Goal: Information Seeking & Learning: Learn about a topic

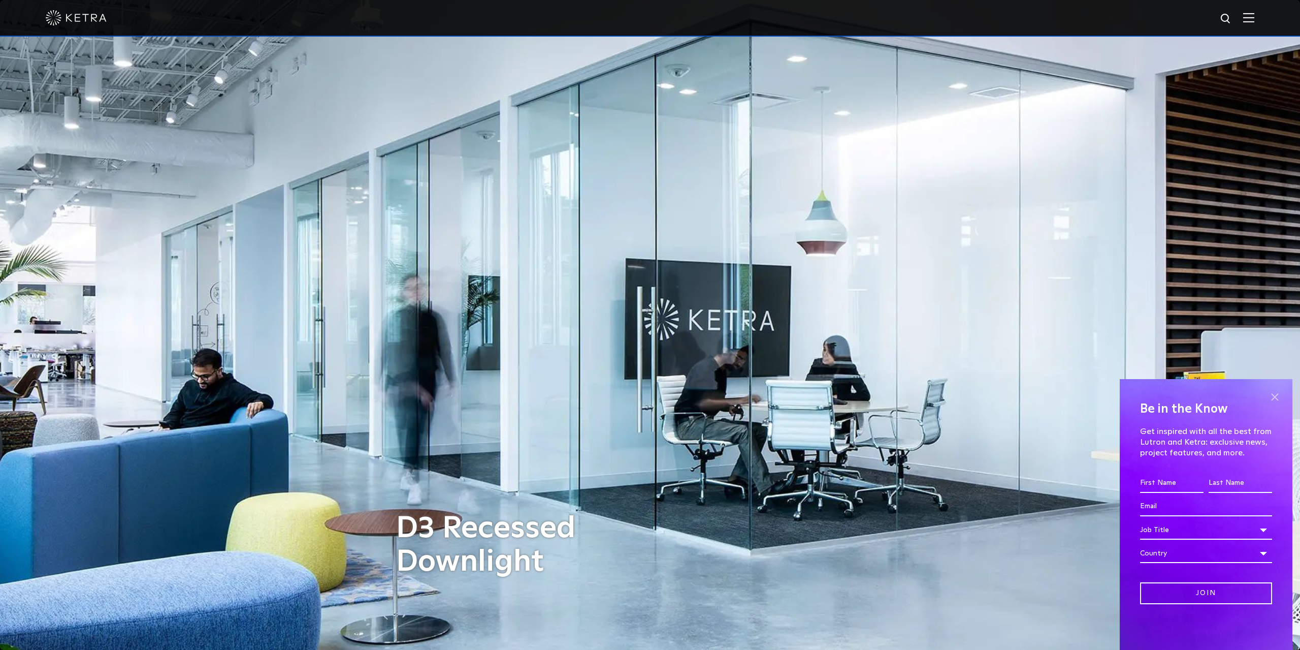
click at [1276, 396] on span at bounding box center [1274, 396] width 15 height 15
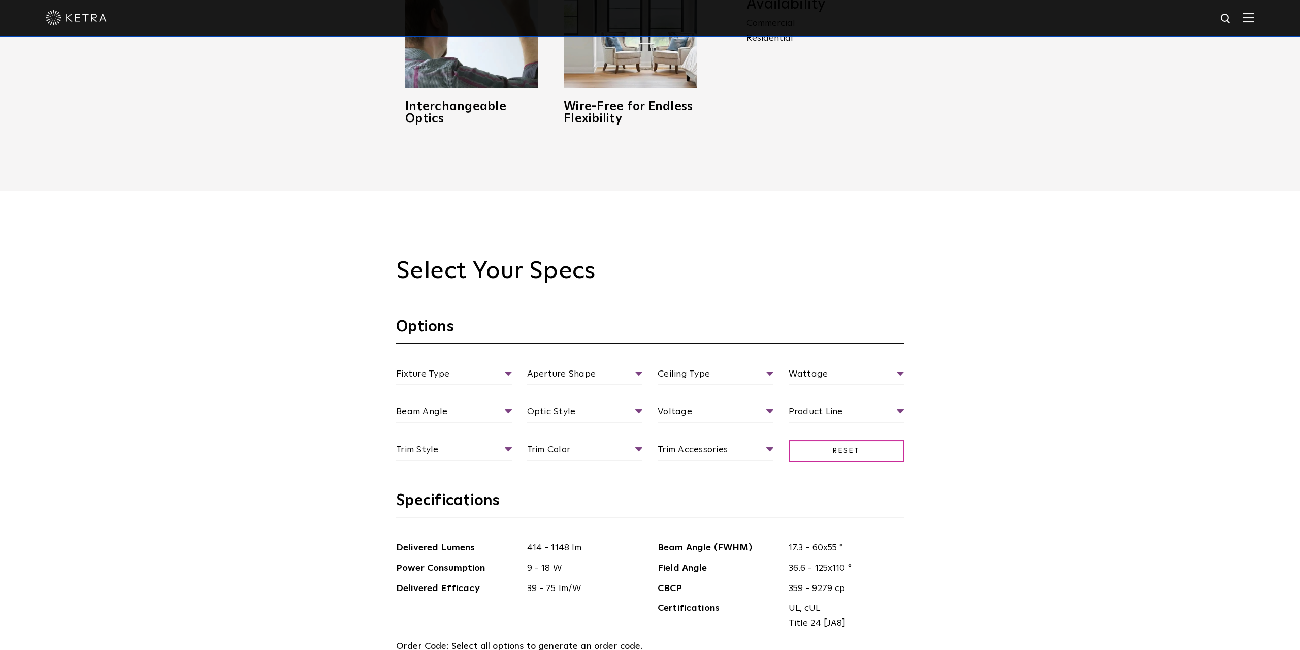
scroll to position [1057, 0]
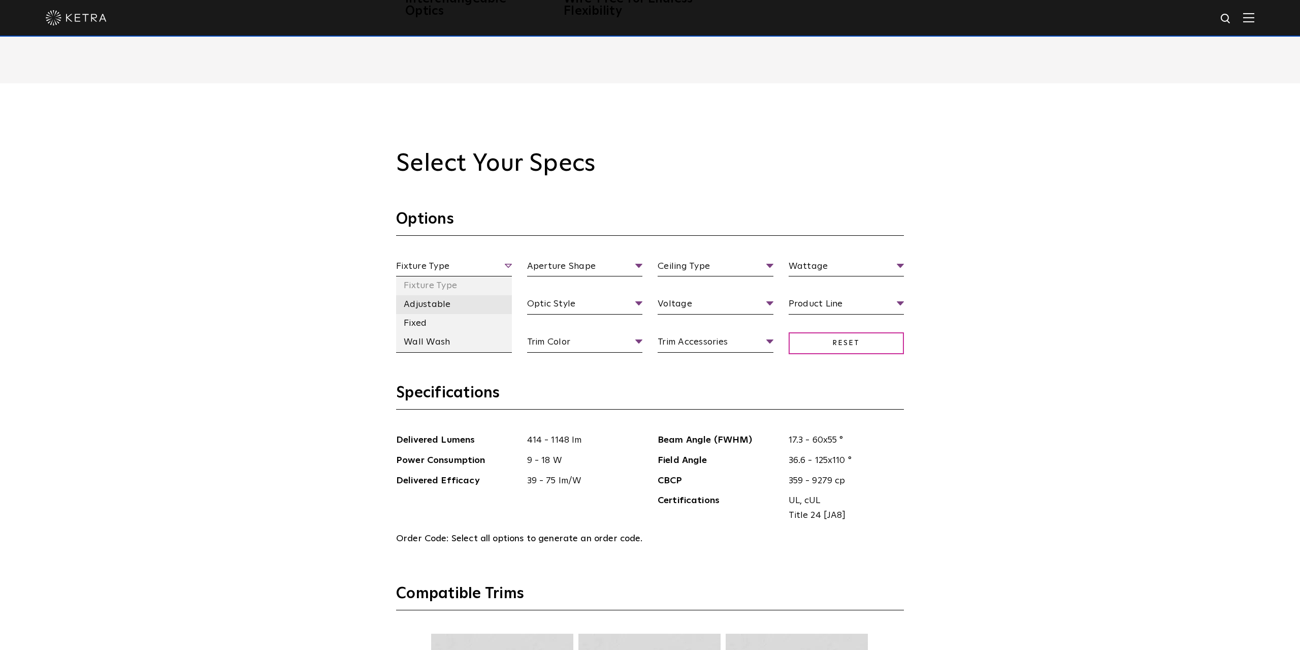
click at [427, 306] on li "Adjustable" at bounding box center [454, 304] width 116 height 19
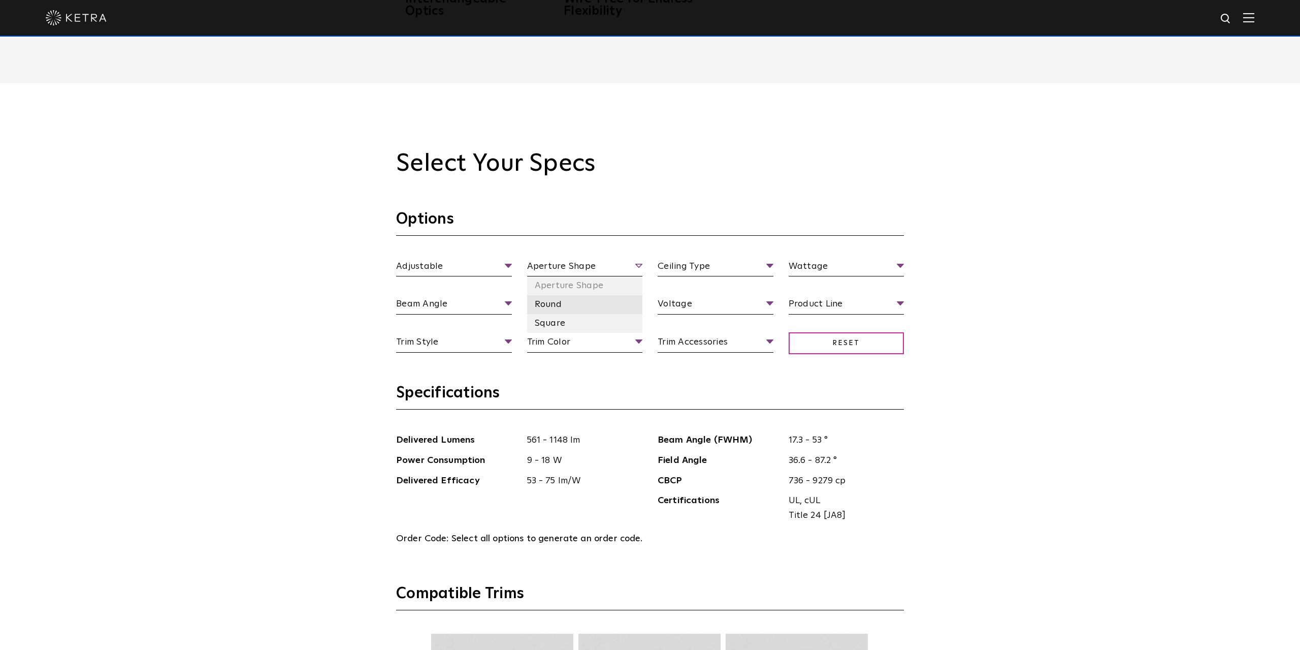
click at [553, 308] on li "Round" at bounding box center [585, 304] width 116 height 19
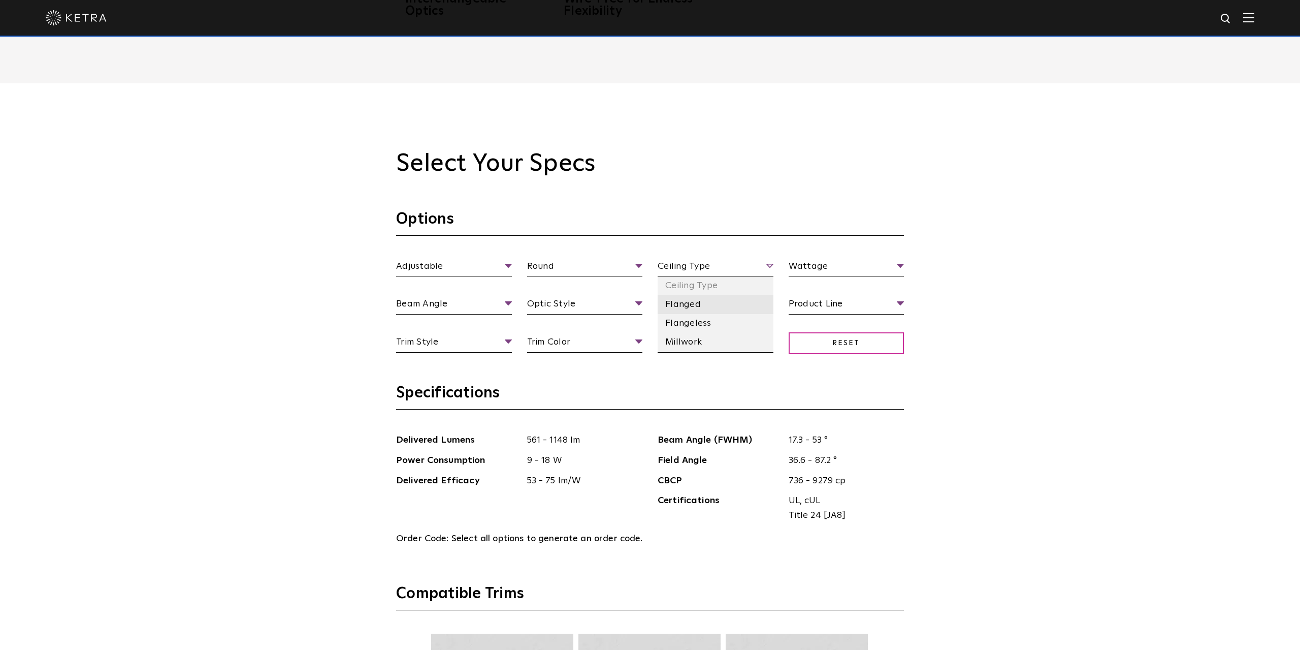
click at [684, 306] on li "Flanged" at bounding box center [716, 304] width 116 height 19
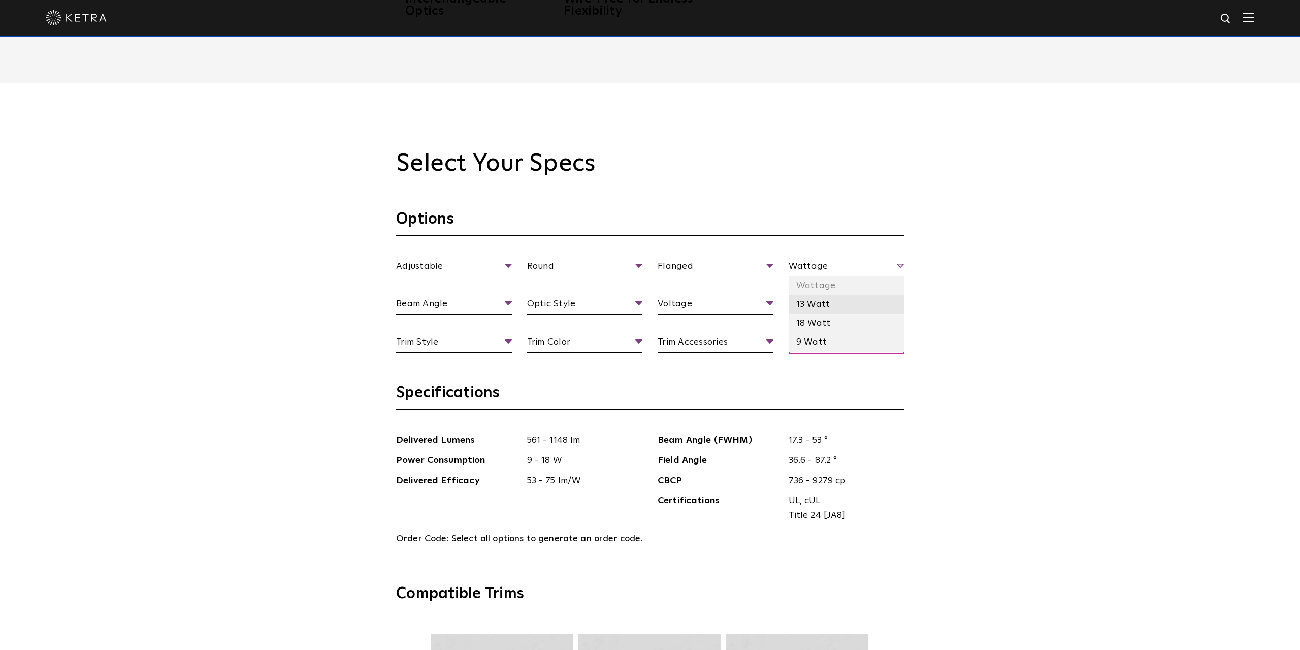
click at [812, 306] on li "13 Watt" at bounding box center [847, 304] width 116 height 19
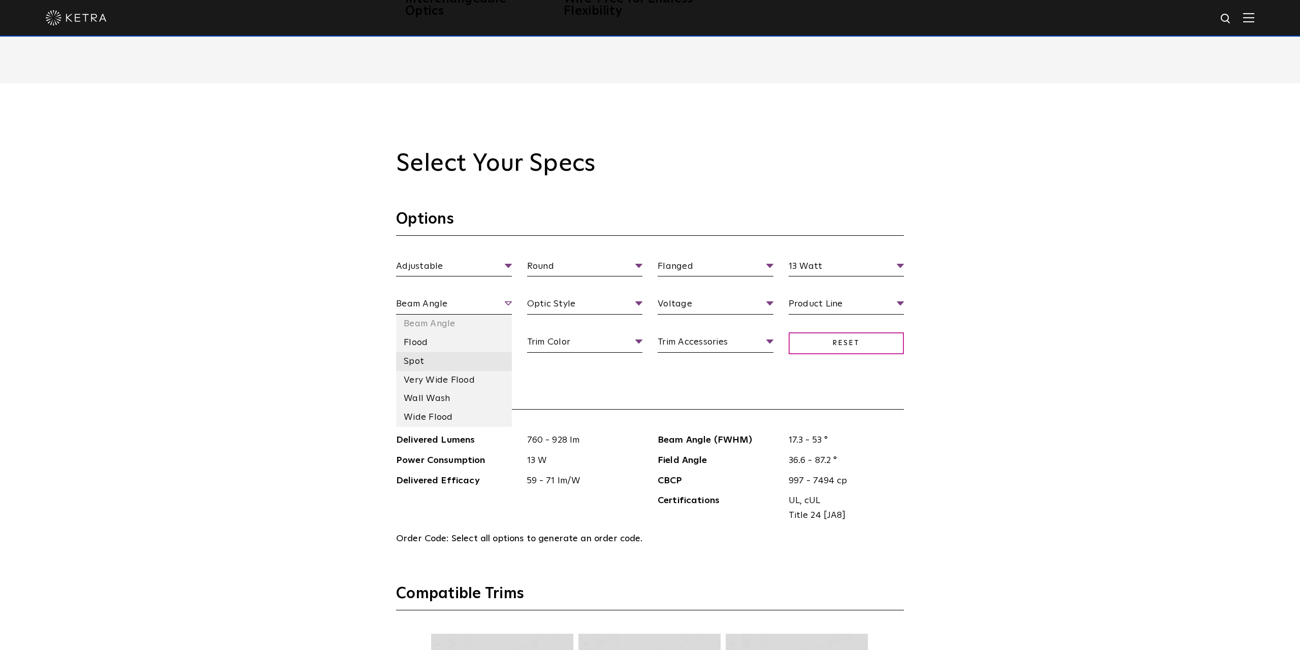
click at [419, 362] on li "Spot" at bounding box center [454, 361] width 116 height 19
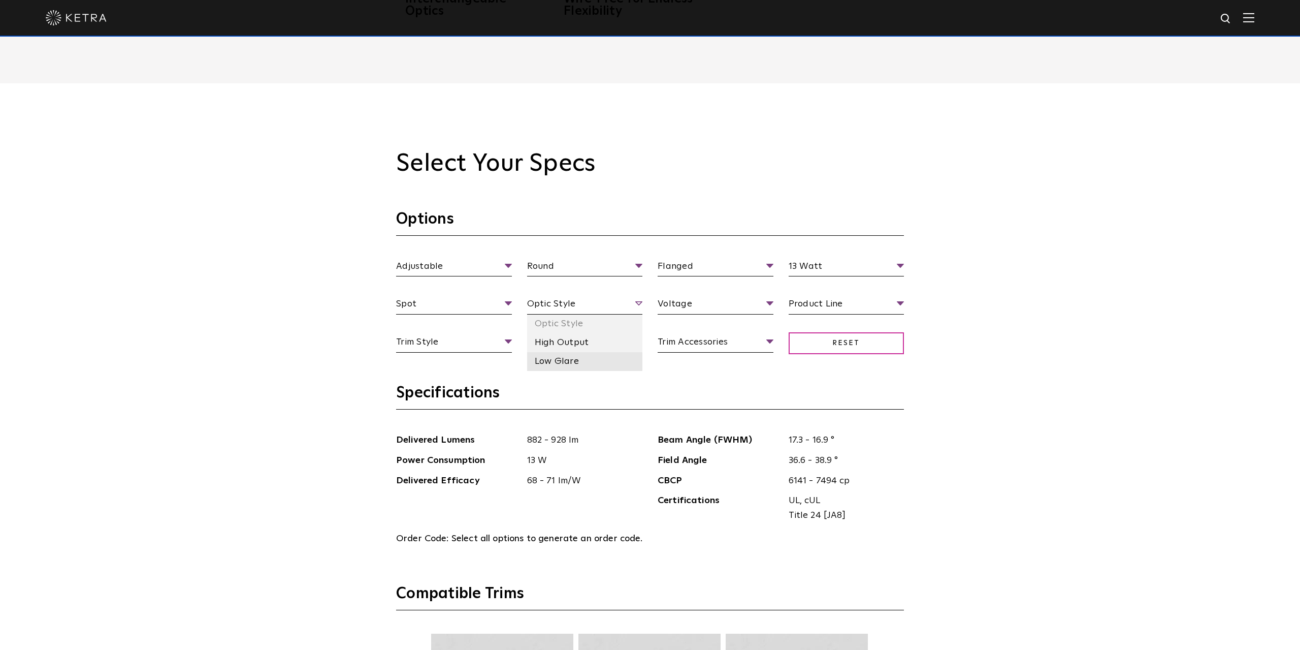
click at [568, 362] on li "Low Glare" at bounding box center [585, 361] width 116 height 19
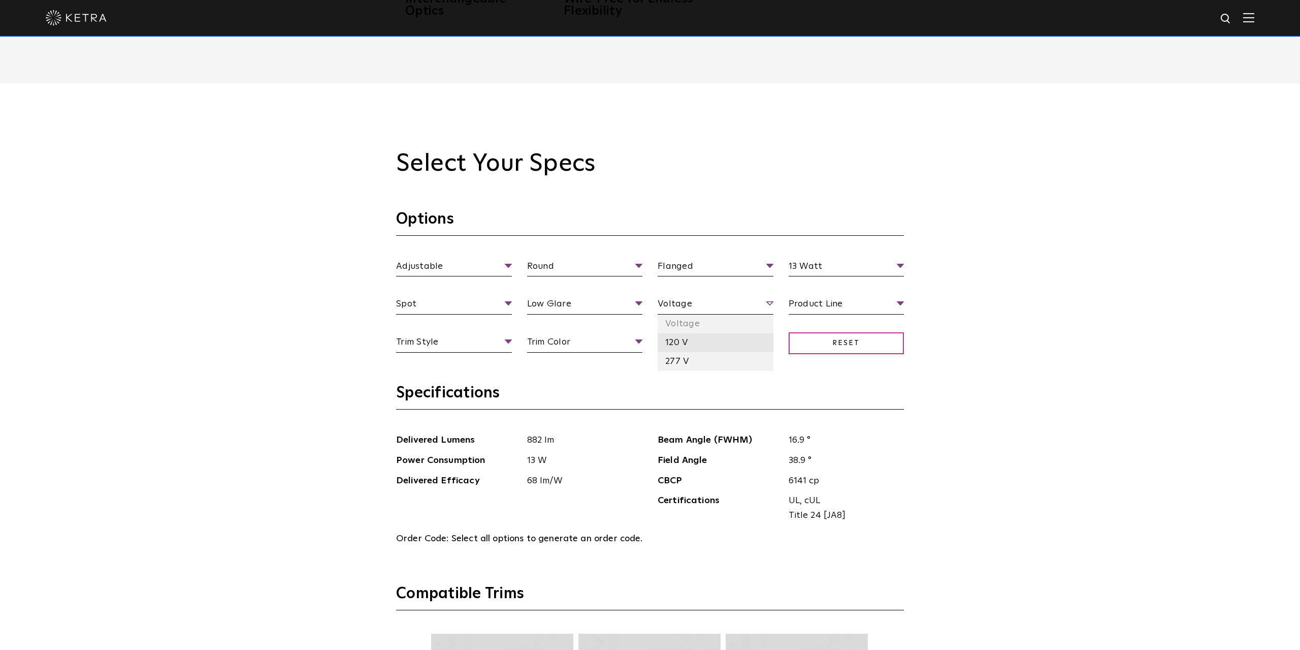
click at [679, 338] on li "120 V" at bounding box center [716, 342] width 116 height 19
click at [814, 360] on li "Residential" at bounding box center [847, 361] width 116 height 19
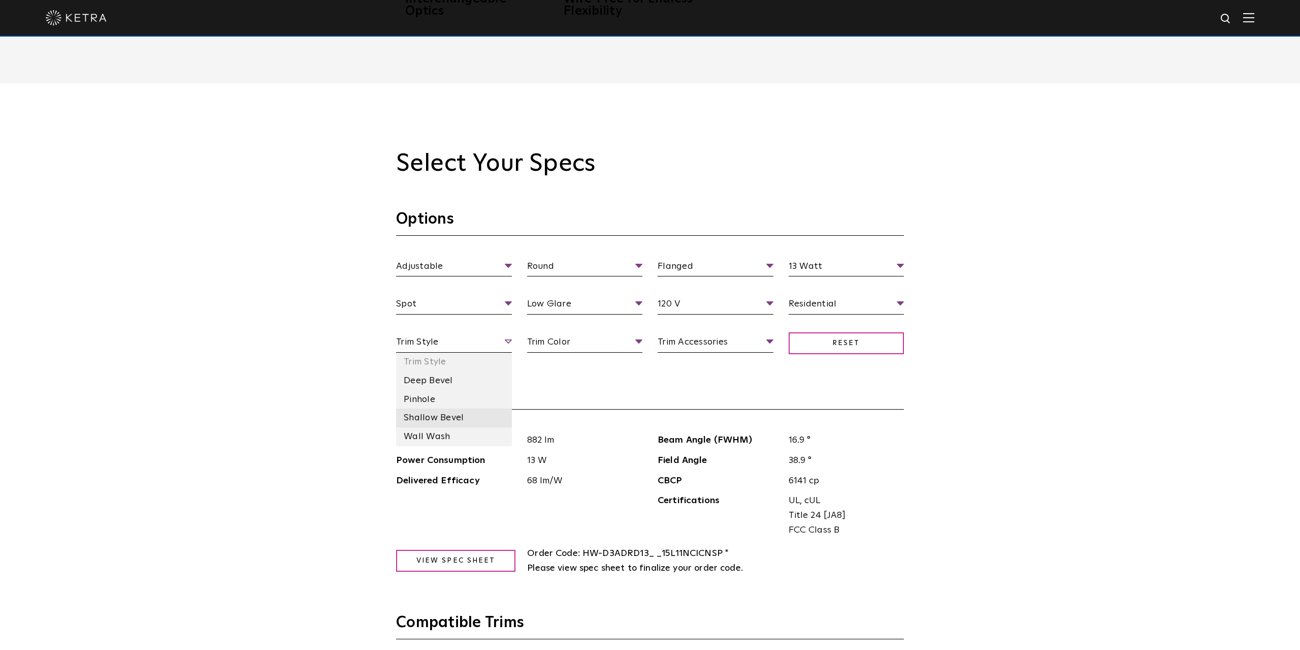
click at [439, 421] on li "Shallow Bevel" at bounding box center [454, 417] width 116 height 19
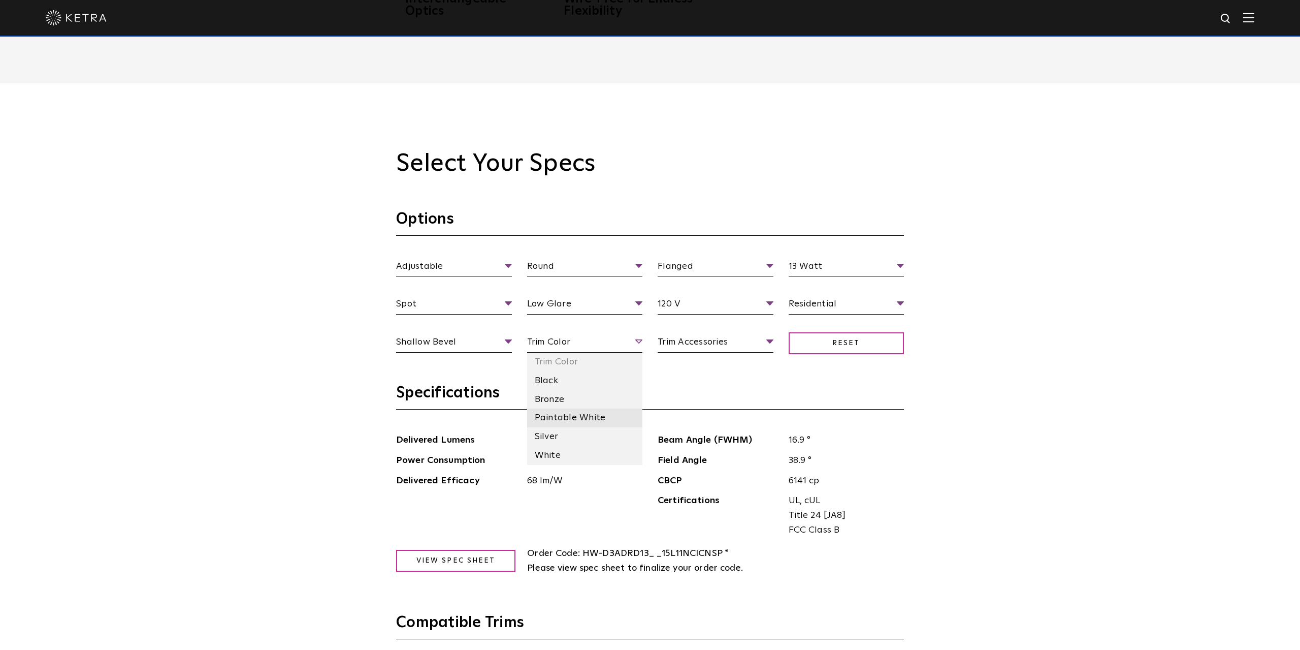
click at [557, 418] on li "Paintable White" at bounding box center [585, 417] width 116 height 19
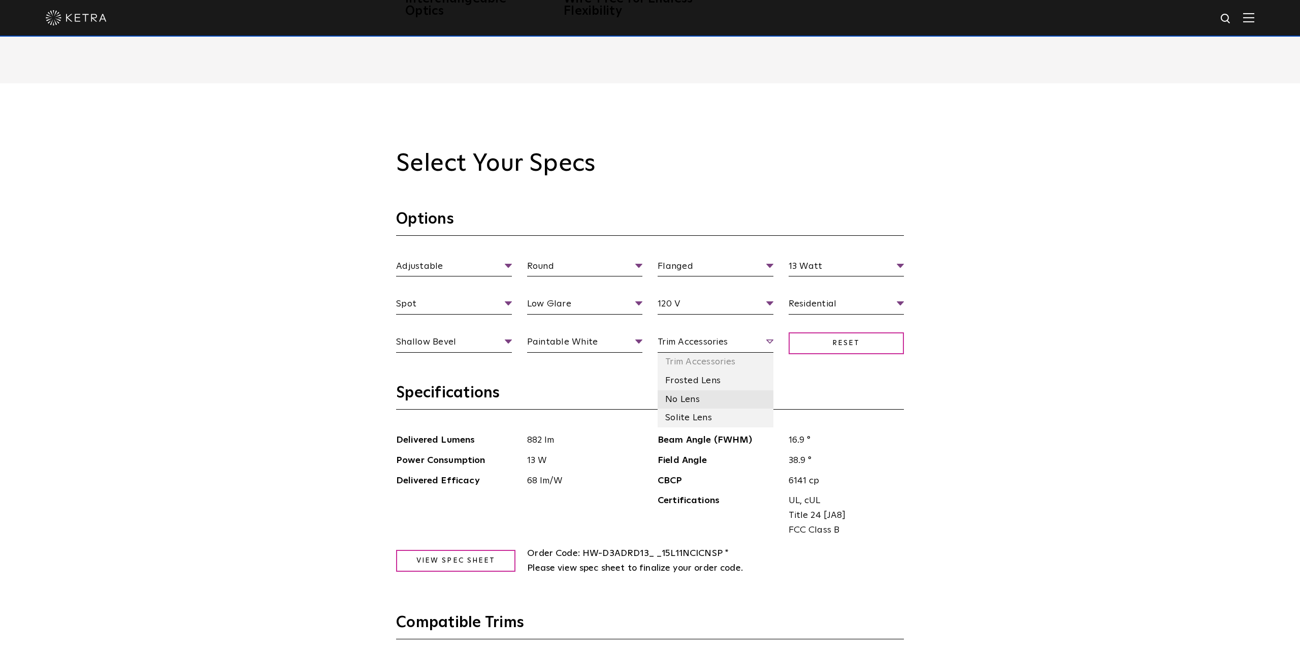
click at [683, 396] on li "No Lens" at bounding box center [716, 399] width 116 height 19
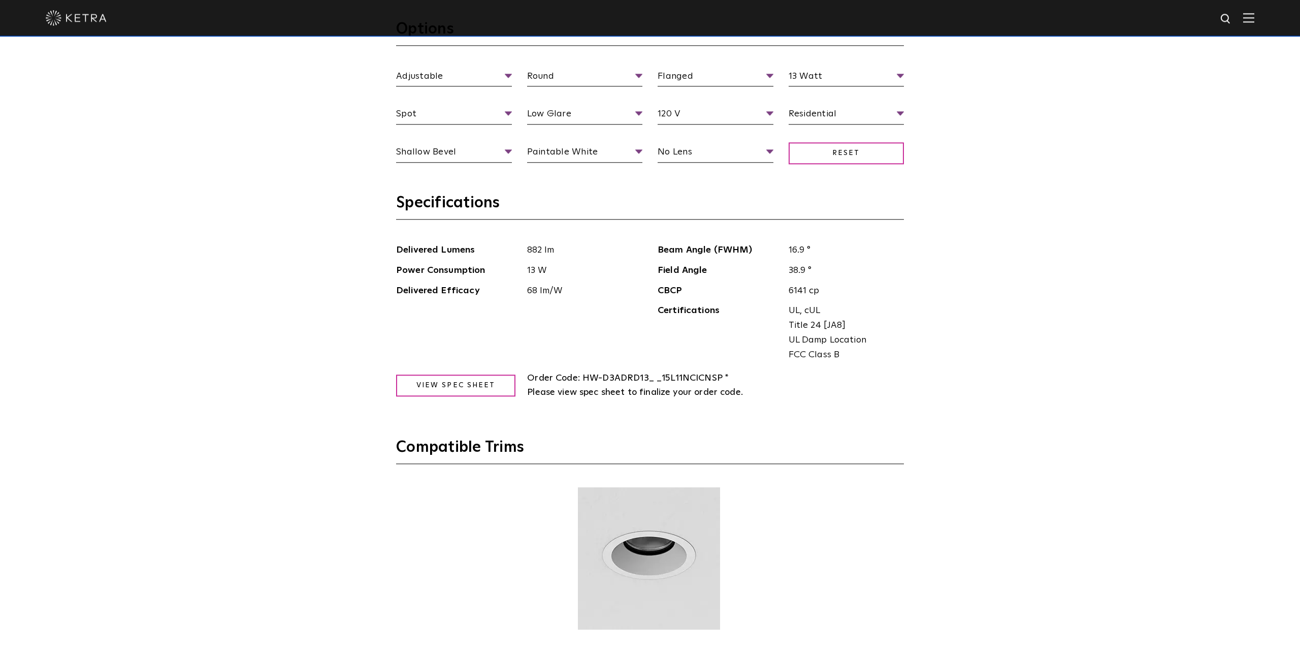
scroll to position [1232, 0]
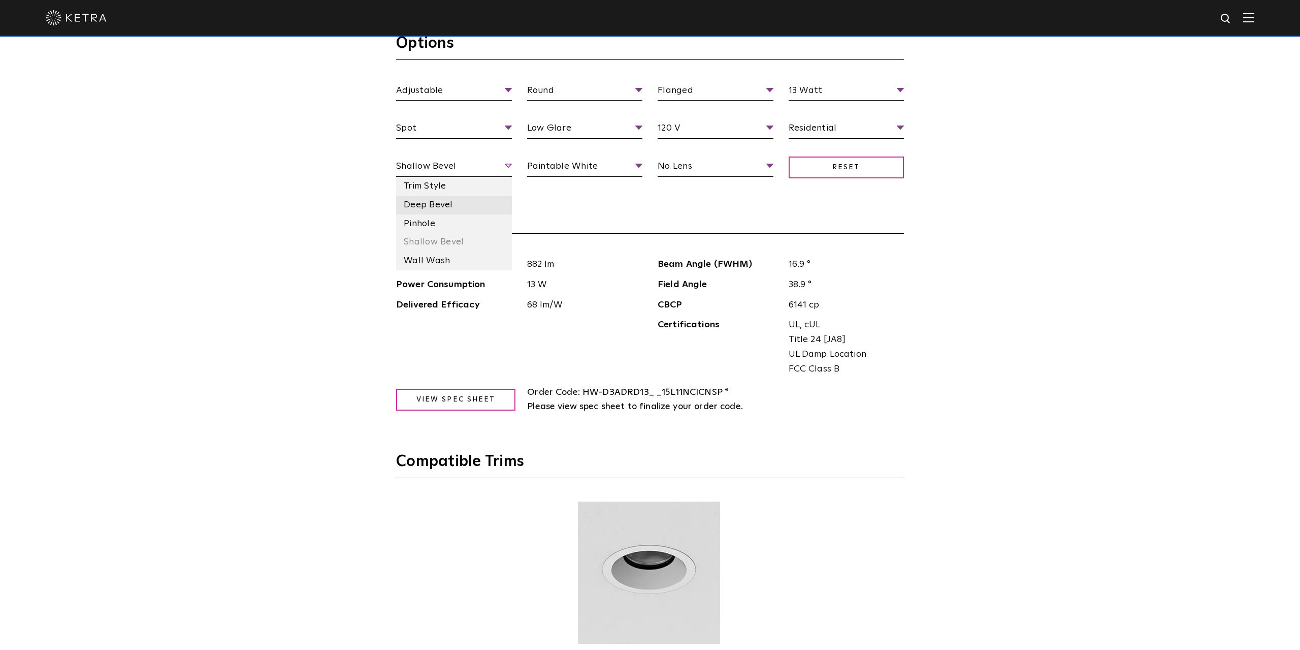
click at [426, 209] on li "Deep Bevel" at bounding box center [454, 205] width 116 height 19
click at [426, 240] on li "Shallow Bevel" at bounding box center [454, 242] width 116 height 19
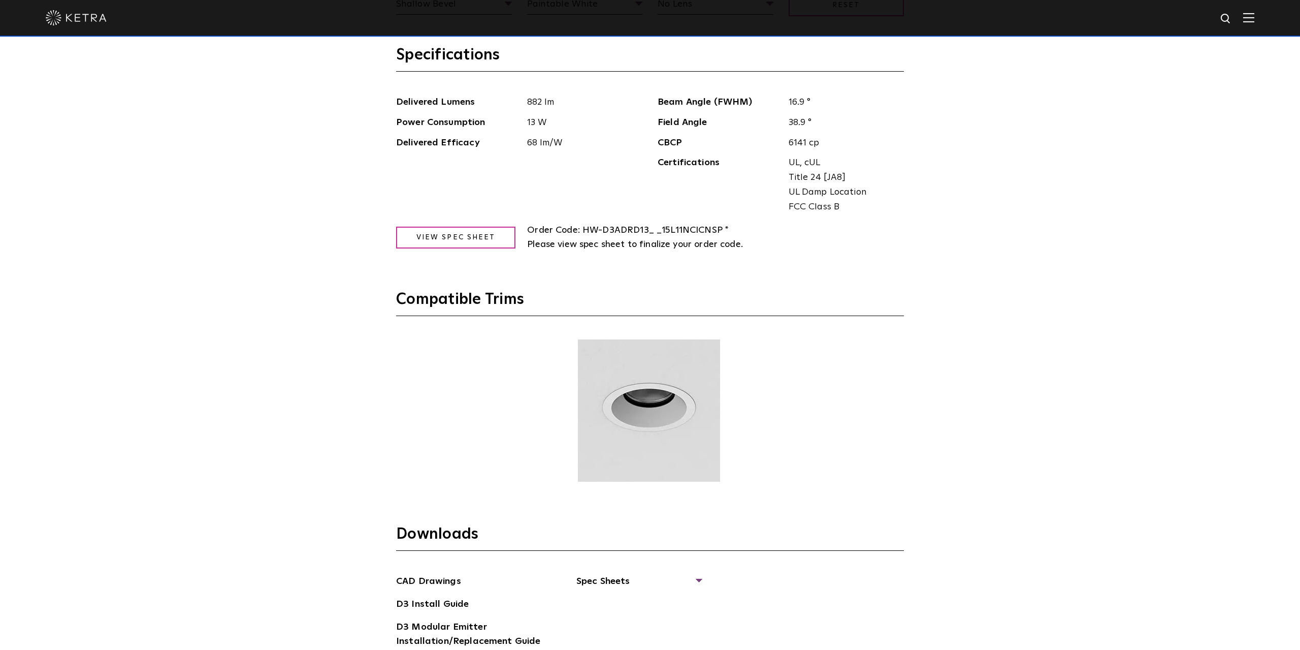
scroll to position [1409, 0]
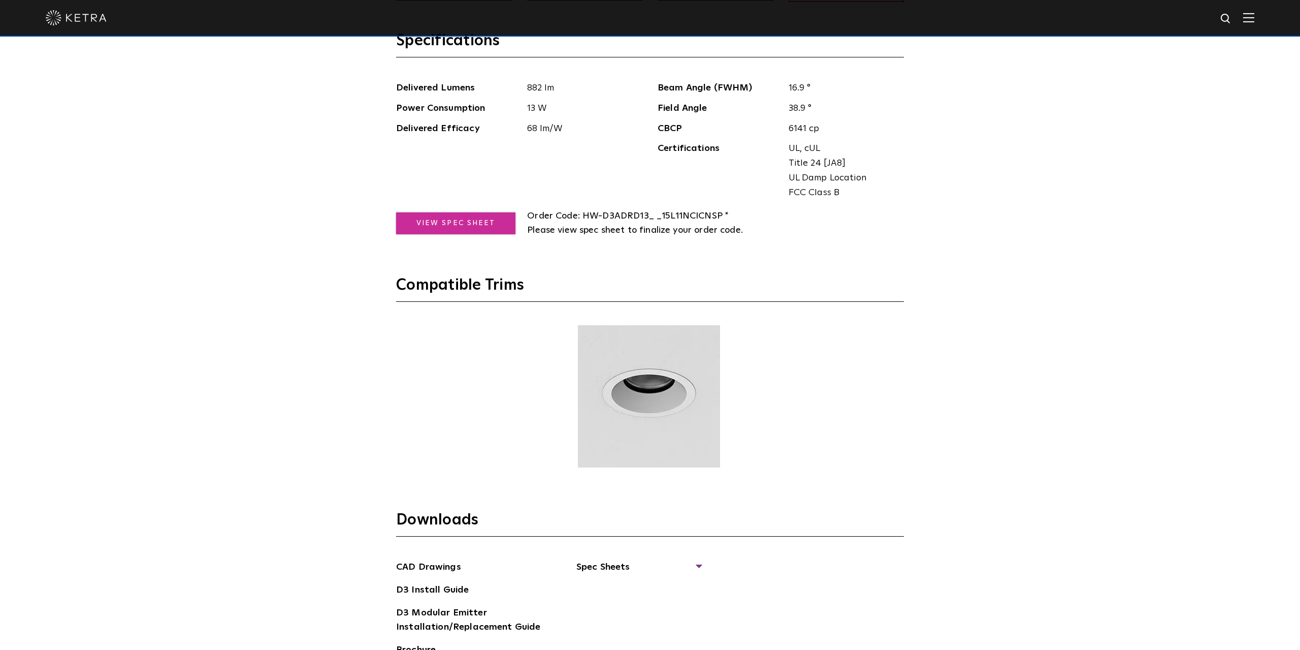
click at [475, 221] on link "View Spec Sheet" at bounding box center [455, 223] width 119 height 22
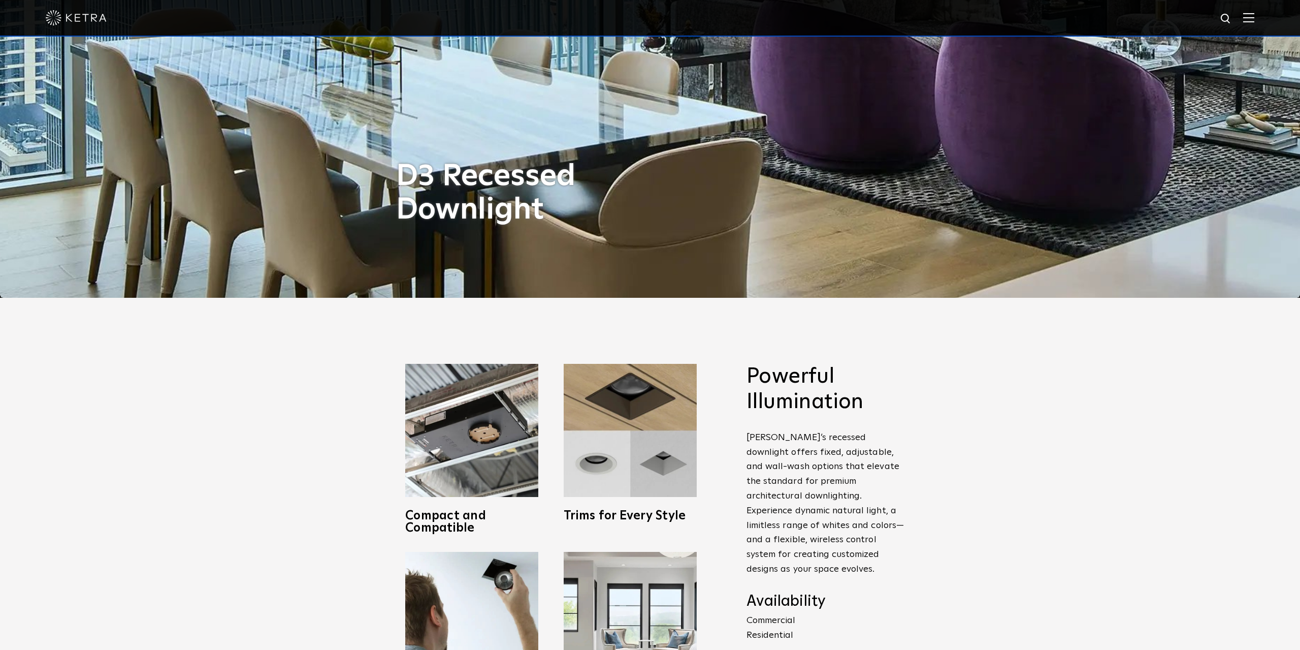
scroll to position [0, 0]
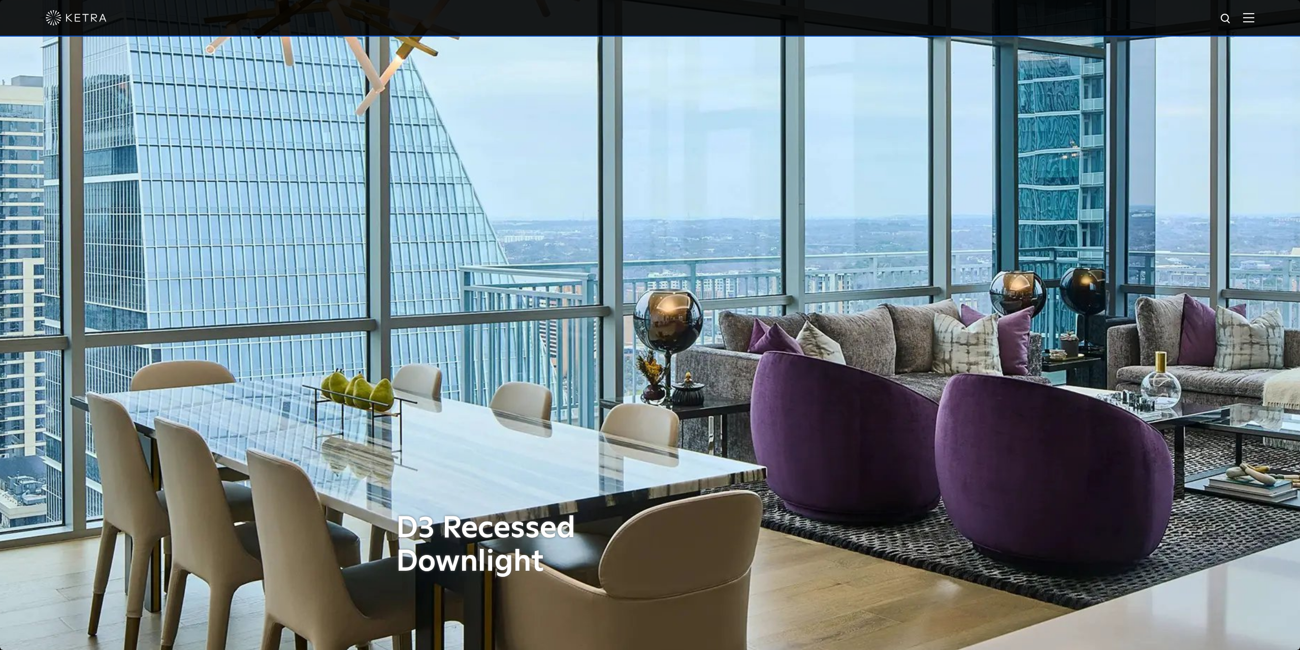
click at [53, 22] on img at bounding box center [76, 17] width 61 height 15
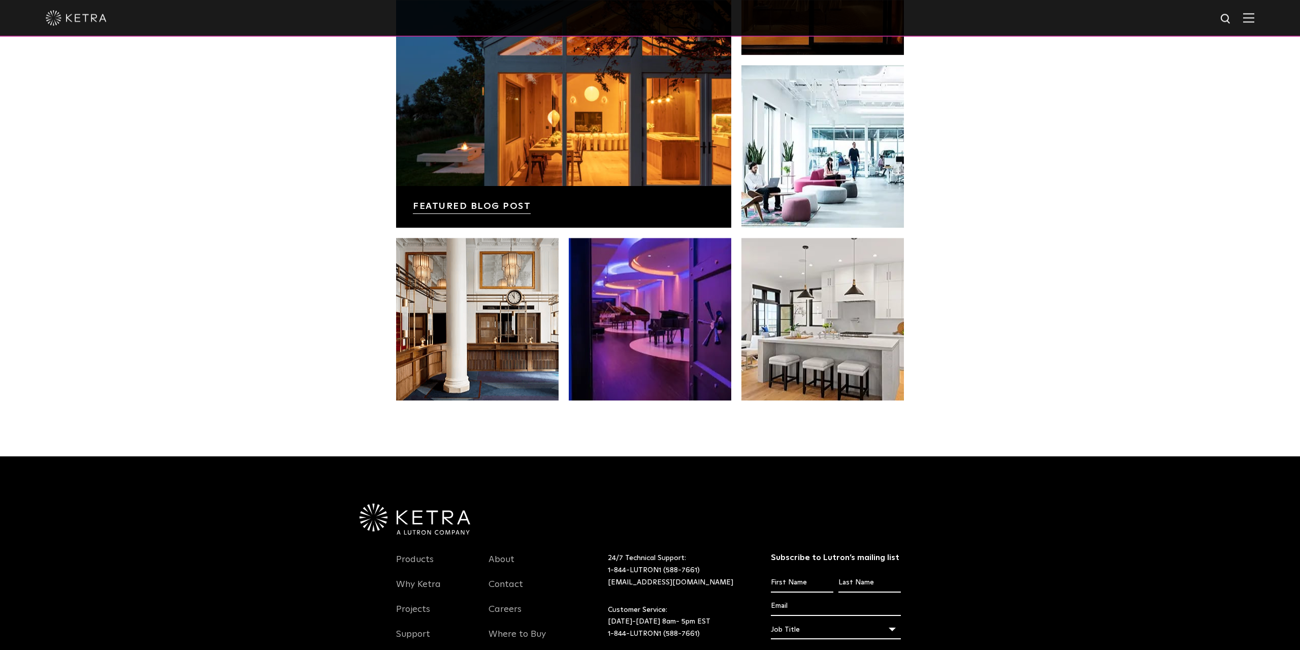
scroll to position [2113, 0]
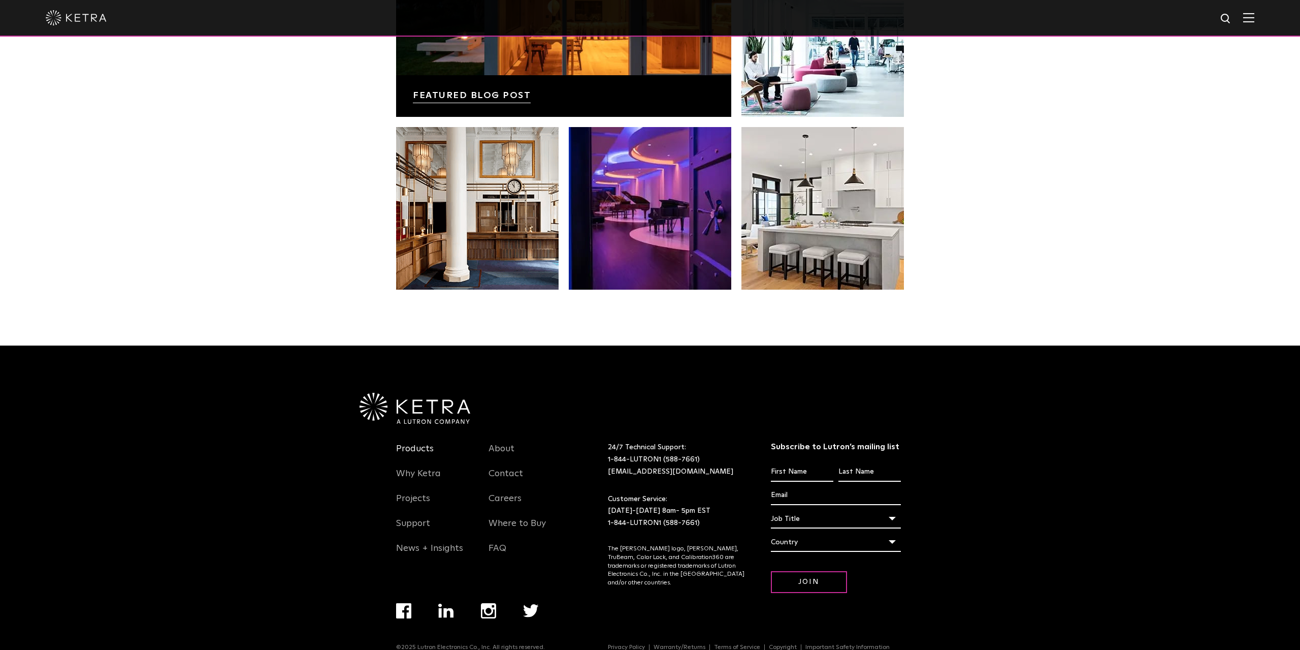
click at [406, 449] on link "Products" at bounding box center [415, 454] width 38 height 23
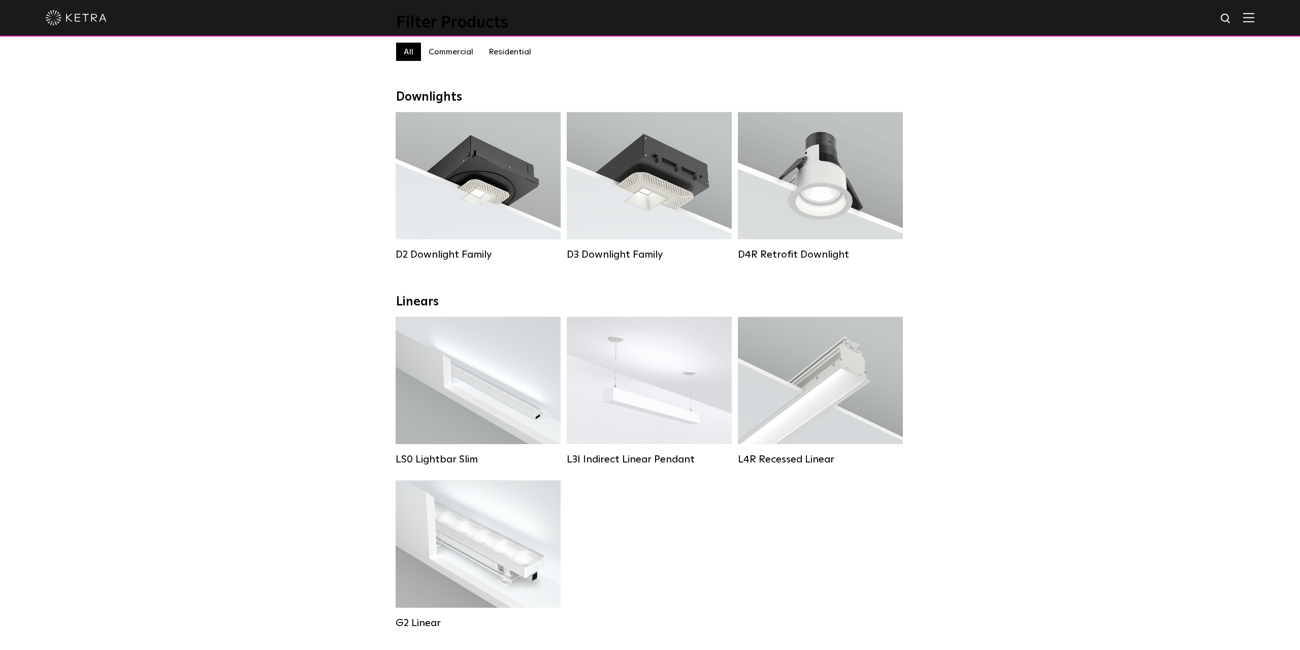
scroll to position [176, 0]
